Goal: Register for event/course

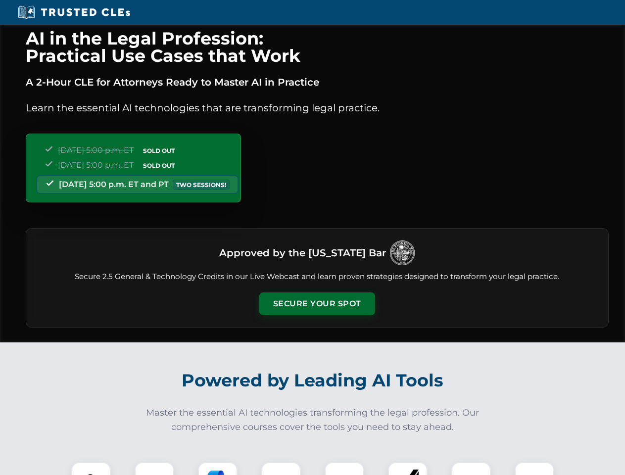
click at [316, 304] on button "Secure Your Spot" at bounding box center [317, 303] width 116 height 23
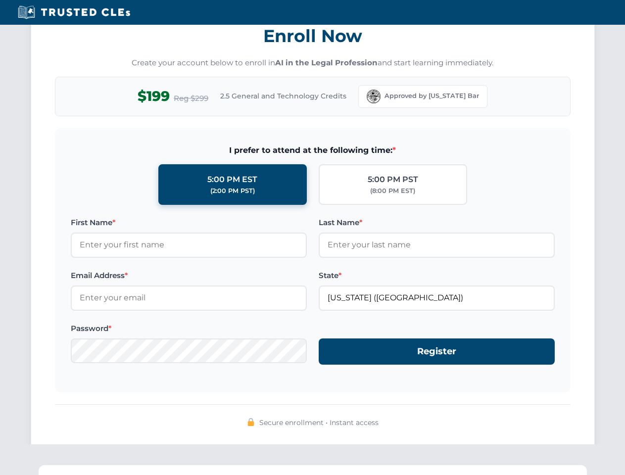
scroll to position [971, 0]
